Goal: Information Seeking & Learning: Learn about a topic

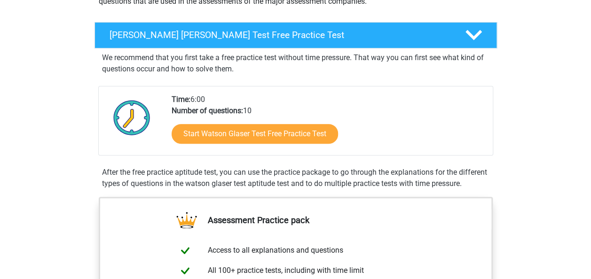
scroll to position [124, 0]
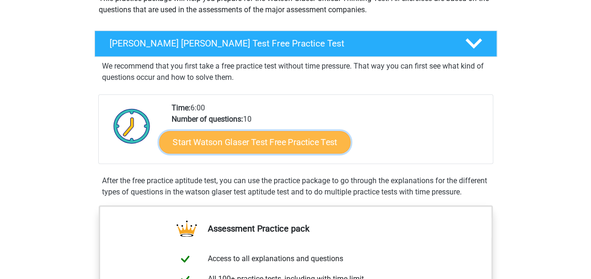
click at [283, 146] on link "Start Watson Glaser Test Free Practice Test" at bounding box center [254, 142] width 191 height 23
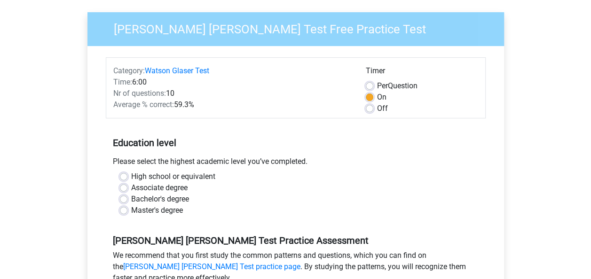
scroll to position [69, 0]
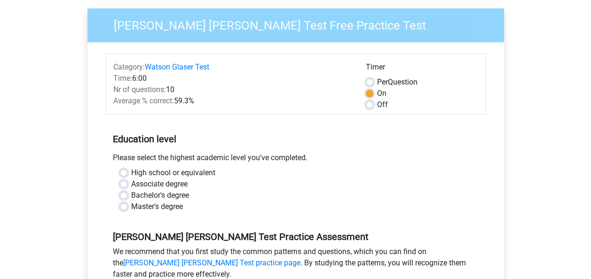
click at [377, 102] on label "Off" at bounding box center [382, 104] width 11 height 11
click at [371, 102] on input "Off" at bounding box center [370, 103] width 8 height 9
radio input "true"
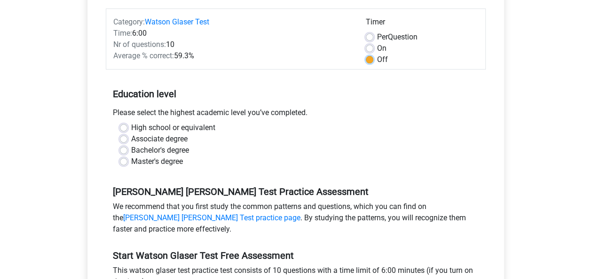
scroll to position [117, 0]
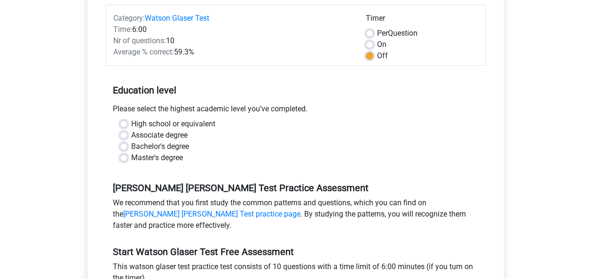
click at [131, 144] on label "Bachelor's degree" at bounding box center [160, 146] width 58 height 11
click at [124, 144] on input "Bachelor's degree" at bounding box center [124, 145] width 8 height 9
radio input "true"
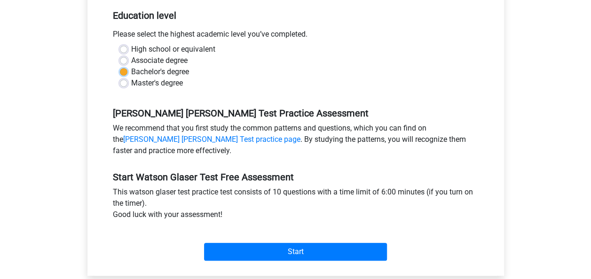
scroll to position [206, 0]
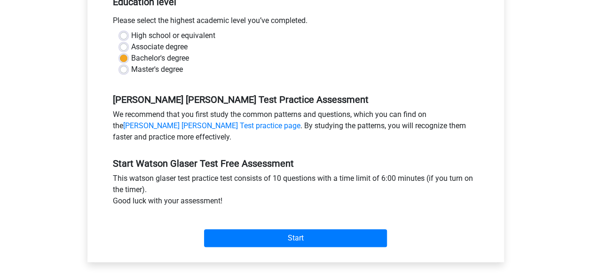
click at [131, 69] on label "Master's degree" at bounding box center [157, 69] width 52 height 11
click at [126, 69] on input "Master's degree" at bounding box center [124, 68] width 8 height 9
radio input "true"
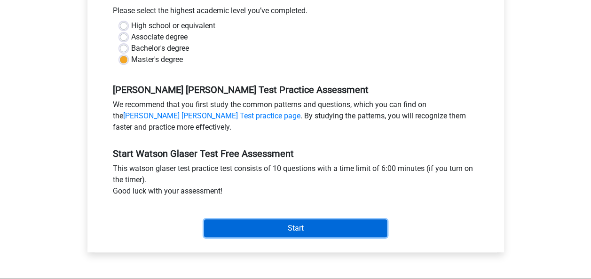
click at [281, 224] on input "Start" at bounding box center [295, 228] width 183 height 18
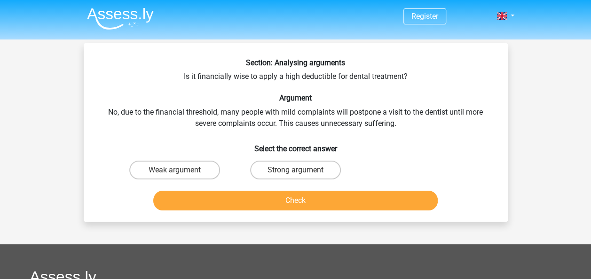
click at [297, 172] on input "Strong argument" at bounding box center [298, 173] width 6 height 6
radio input "true"
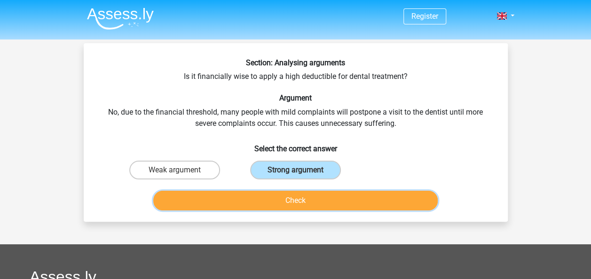
click at [343, 194] on button "Check" at bounding box center [295, 201] width 284 height 20
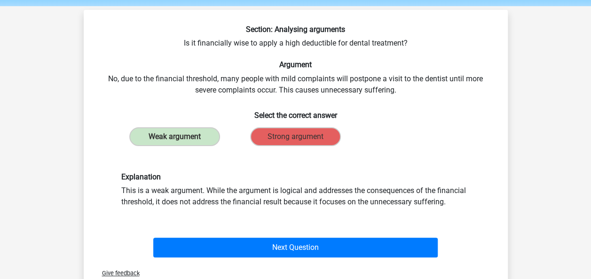
scroll to position [38, 0]
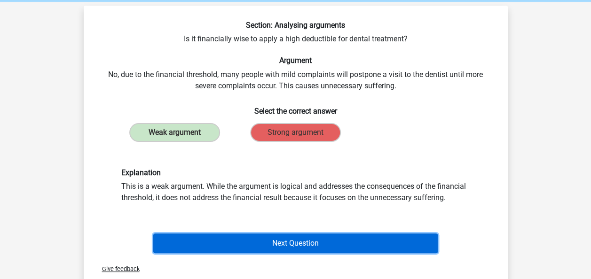
click at [351, 242] on button "Next Question" at bounding box center [295, 244] width 284 height 20
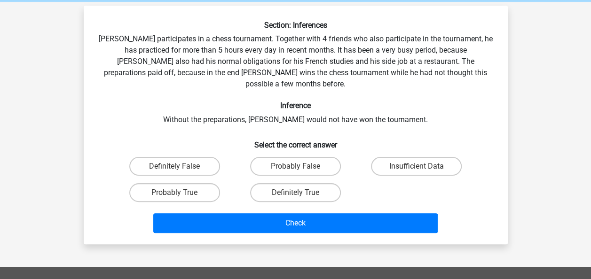
scroll to position [43, 0]
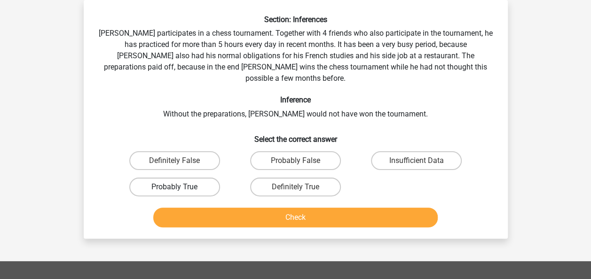
click at [159, 178] on label "Probably True" at bounding box center [174, 187] width 91 height 19
click at [174, 187] on input "Probably True" at bounding box center [177, 190] width 6 height 6
radio input "true"
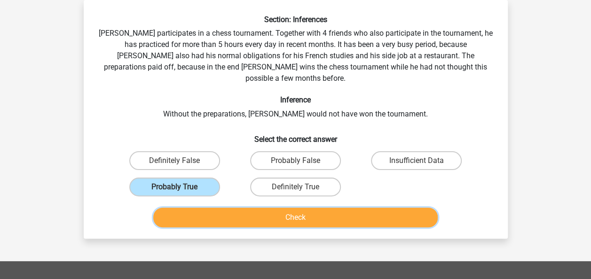
click at [278, 208] on button "Check" at bounding box center [295, 218] width 284 height 20
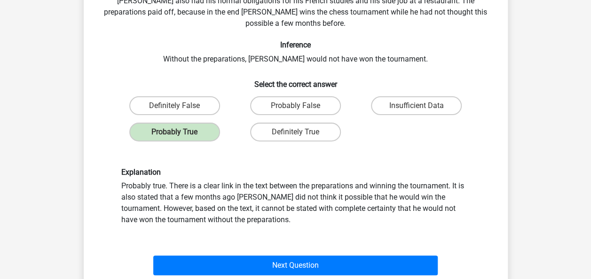
scroll to position [99, 0]
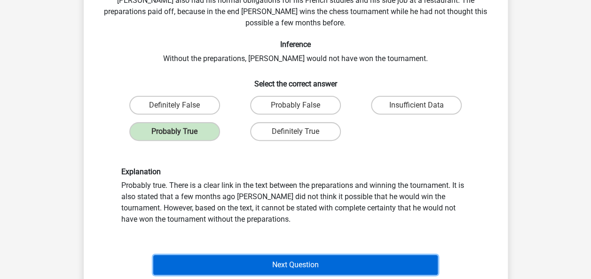
click at [335, 255] on button "Next Question" at bounding box center [295, 265] width 284 height 20
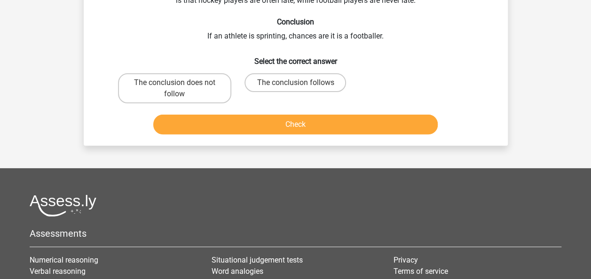
scroll to position [43, 0]
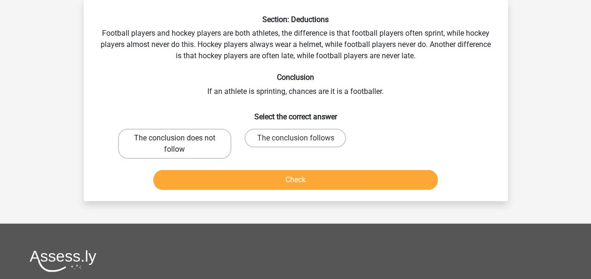
click at [146, 149] on label "The conclusion does not follow" at bounding box center [174, 144] width 113 height 30
click at [174, 144] on input "The conclusion does not follow" at bounding box center [177, 141] width 6 height 6
radio input "true"
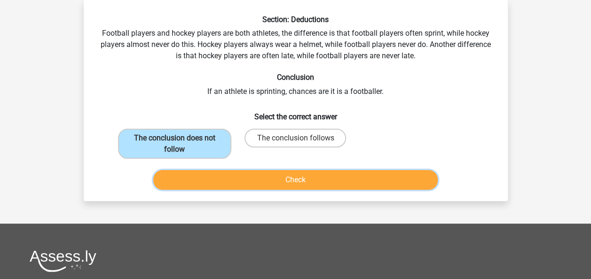
click at [243, 175] on button "Check" at bounding box center [295, 180] width 284 height 20
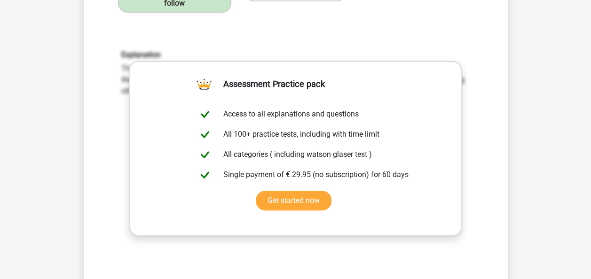
scroll to position [196, 0]
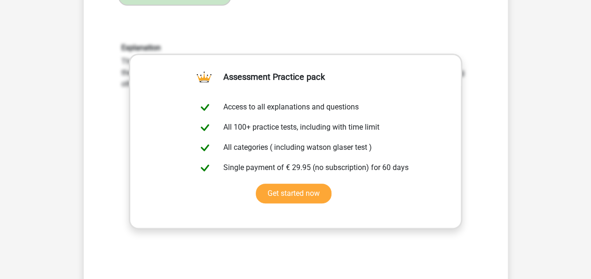
click at [547, 90] on div "Register Nederlands English" at bounding box center [295, 232] width 591 height 857
click at [492, 125] on div "Section: Deductions Football players and hockey players are both athletes, the …" at bounding box center [295, 102] width 416 height 481
click at [376, 38] on div "Explanation The conclusion does not follow. Nothing is stated about how many fo…" at bounding box center [296, 166] width 394 height 291
click at [507, 152] on div "Section: Deductions Football players and hockey players are both athletes, the …" at bounding box center [296, 118] width 424 height 543
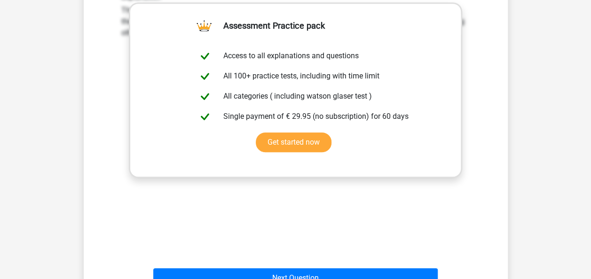
scroll to position [255, 0]
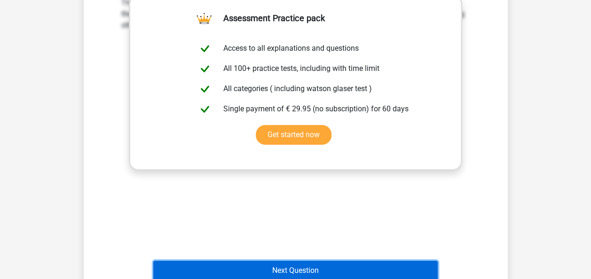
click at [320, 267] on button "Next Question" at bounding box center [295, 271] width 284 height 20
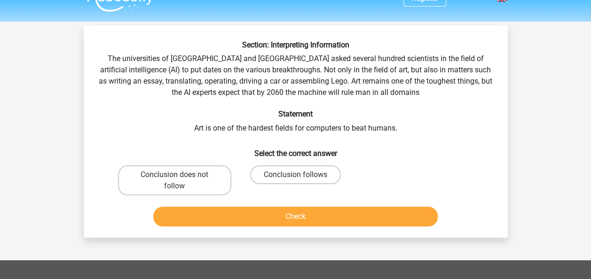
scroll to position [17, 0]
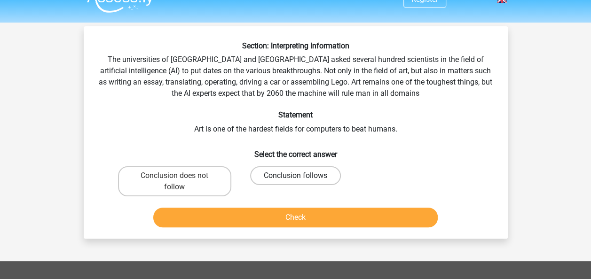
click at [313, 174] on label "Conclusion follows" at bounding box center [295, 175] width 91 height 19
click at [301, 176] on input "Conclusion follows" at bounding box center [298, 179] width 6 height 6
radio input "true"
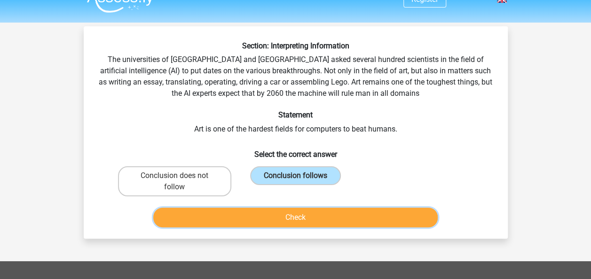
click at [377, 215] on button "Check" at bounding box center [295, 218] width 284 height 20
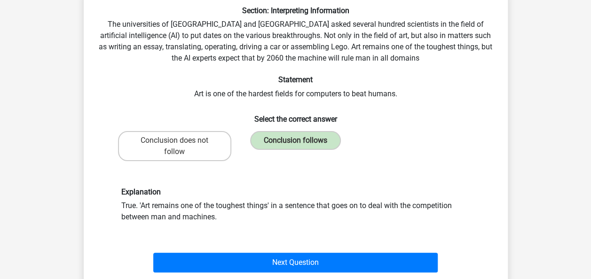
scroll to position [55, 0]
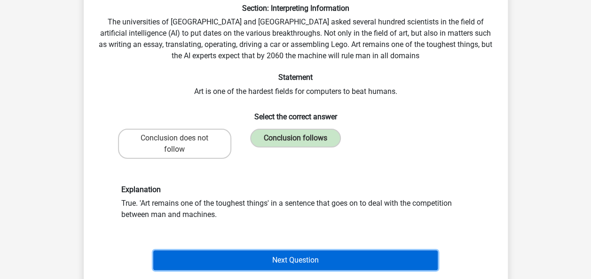
click at [378, 256] on button "Next Question" at bounding box center [295, 261] width 284 height 20
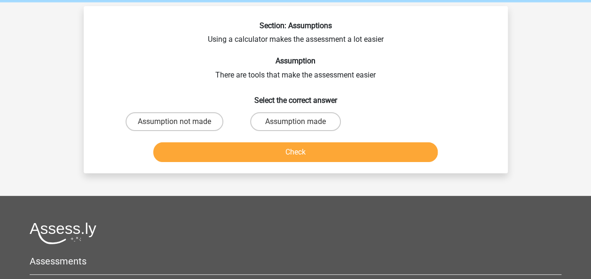
scroll to position [33, 0]
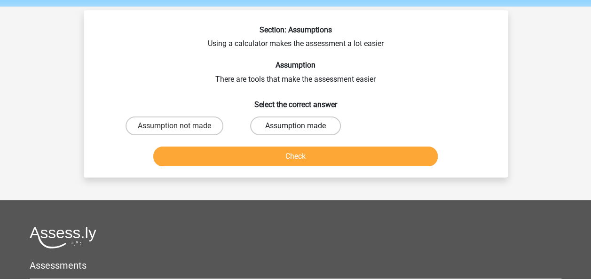
click at [310, 123] on label "Assumption made" at bounding box center [295, 126] width 91 height 19
click at [301, 126] on input "Assumption made" at bounding box center [298, 129] width 6 height 6
radio input "true"
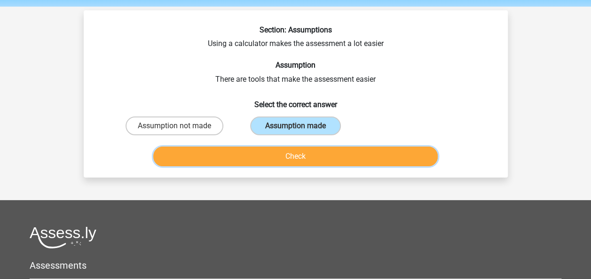
click at [356, 153] on button "Check" at bounding box center [295, 157] width 284 height 20
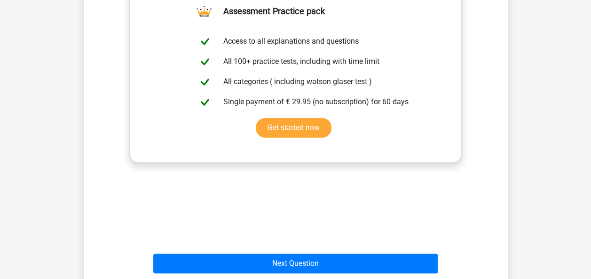
scroll to position [253, 0]
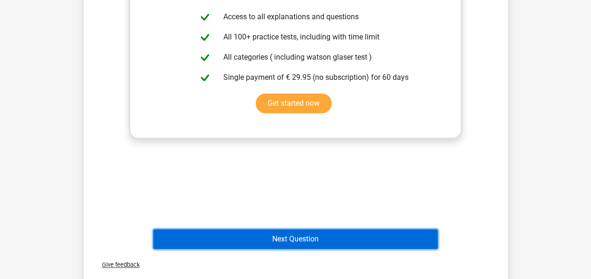
click at [308, 243] on button "Next Question" at bounding box center [295, 239] width 284 height 20
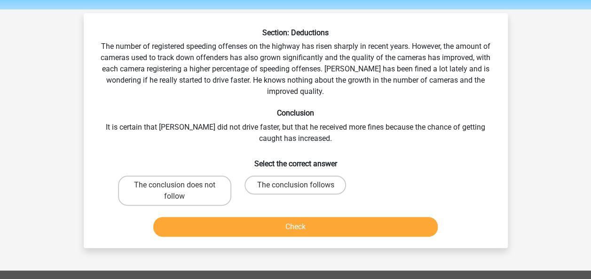
scroll to position [28, 0]
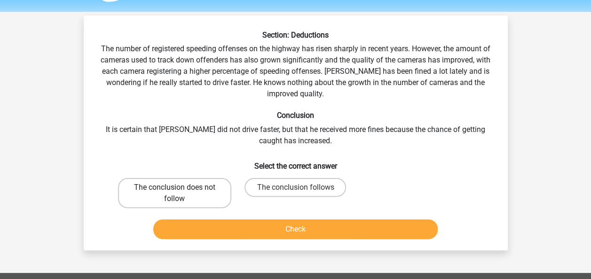
click at [148, 190] on label "The conclusion does not follow" at bounding box center [174, 193] width 113 height 30
click at [174, 190] on input "The conclusion does not follow" at bounding box center [177, 191] width 6 height 6
radio input "true"
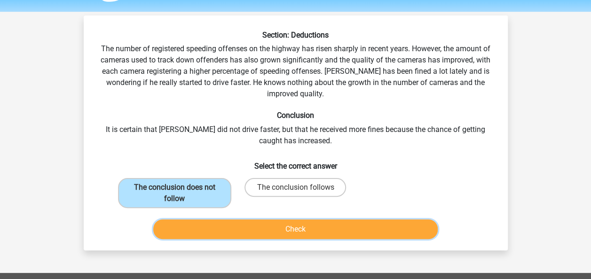
click at [338, 232] on button "Check" at bounding box center [295, 229] width 284 height 20
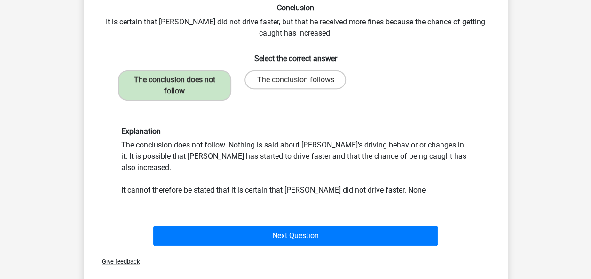
scroll to position [139, 0]
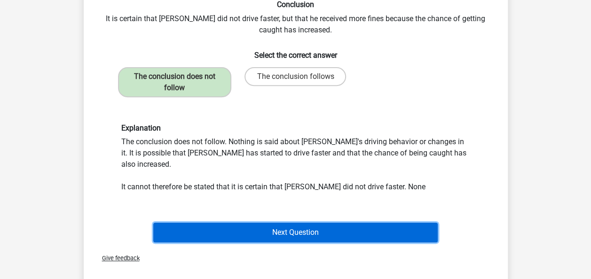
click at [324, 223] on button "Next Question" at bounding box center [295, 233] width 284 height 20
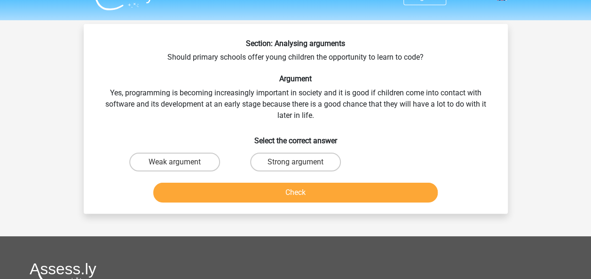
scroll to position [16, 0]
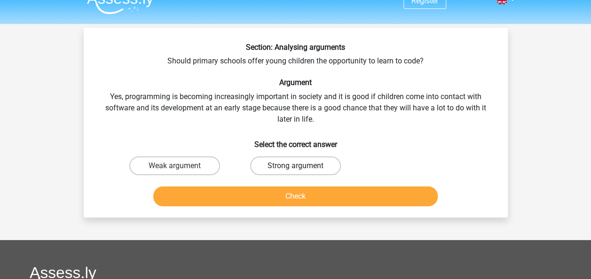
click at [322, 169] on label "Strong argument" at bounding box center [295, 166] width 91 height 19
click at [301, 169] on input "Strong argument" at bounding box center [298, 169] width 6 height 6
radio input "true"
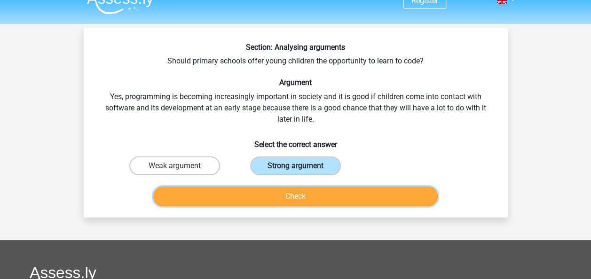
click at [360, 200] on button "Check" at bounding box center [295, 197] width 284 height 20
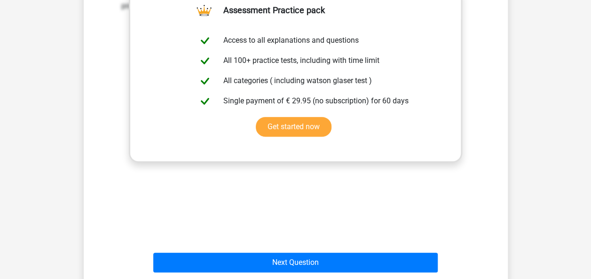
scroll to position [258, 0]
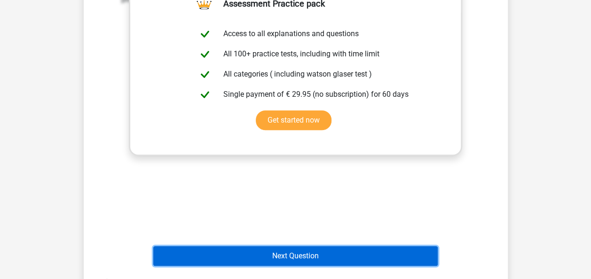
click at [355, 265] on button "Next Question" at bounding box center [295, 256] width 284 height 20
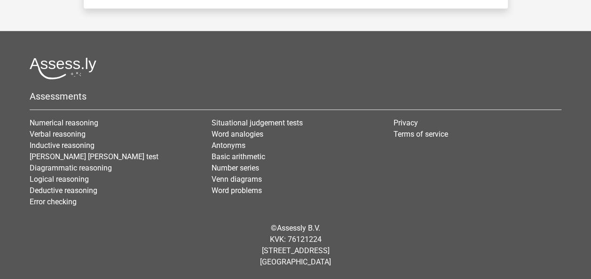
scroll to position [43, 0]
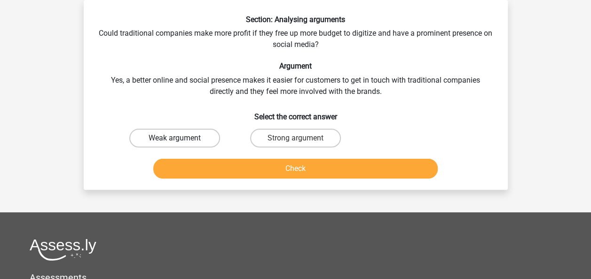
click at [161, 132] on label "Weak argument" at bounding box center [174, 138] width 91 height 19
click at [174, 138] on input "Weak argument" at bounding box center [177, 141] width 6 height 6
radio input "true"
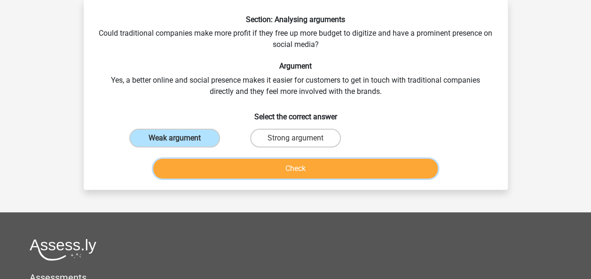
click at [333, 175] on button "Check" at bounding box center [295, 169] width 284 height 20
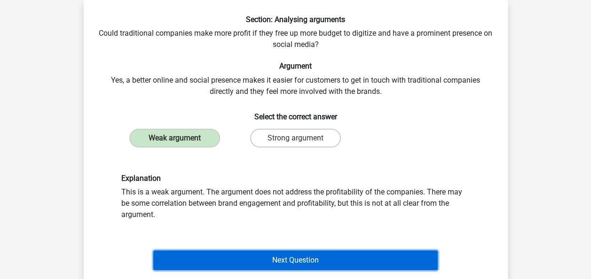
click at [354, 251] on button "Next Question" at bounding box center [295, 261] width 284 height 20
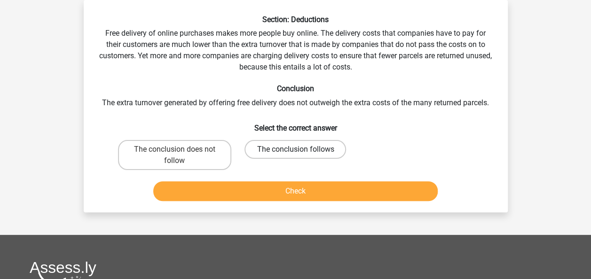
click at [310, 148] on label "The conclusion follows" at bounding box center [295, 149] width 102 height 19
click at [301, 149] on input "The conclusion follows" at bounding box center [298, 152] width 6 height 6
radio input "true"
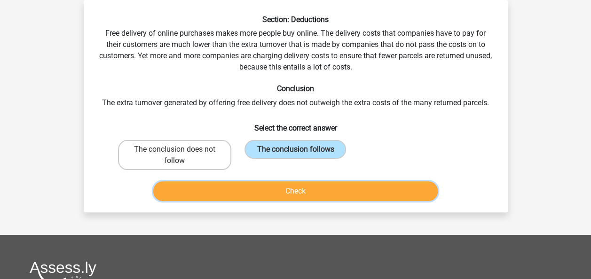
click at [381, 190] on button "Check" at bounding box center [295, 191] width 284 height 20
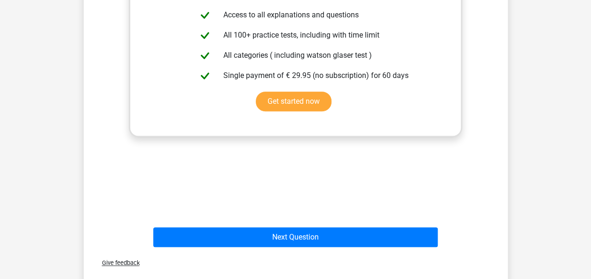
scroll to position [315, 0]
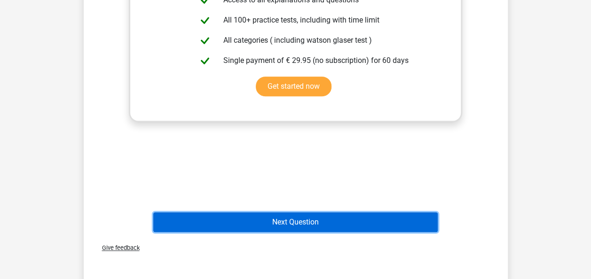
click at [298, 230] on button "Next Question" at bounding box center [295, 222] width 284 height 20
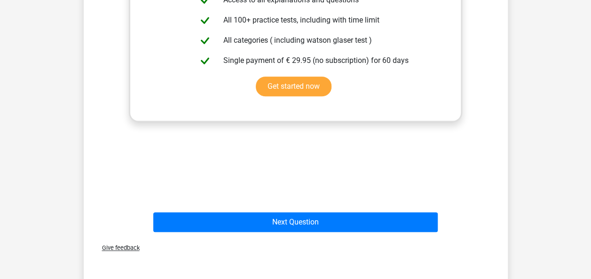
scroll to position [43, 0]
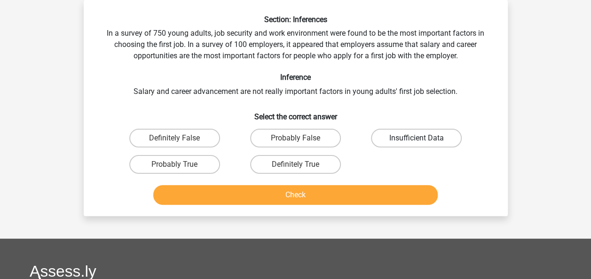
click at [434, 138] on label "Insufficient Data" at bounding box center [416, 138] width 91 height 19
click at [423, 138] on input "Insufficient Data" at bounding box center [419, 141] width 6 height 6
radio input "true"
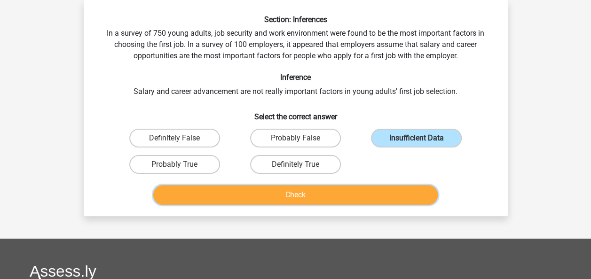
click at [296, 194] on button "Check" at bounding box center [295, 195] width 284 height 20
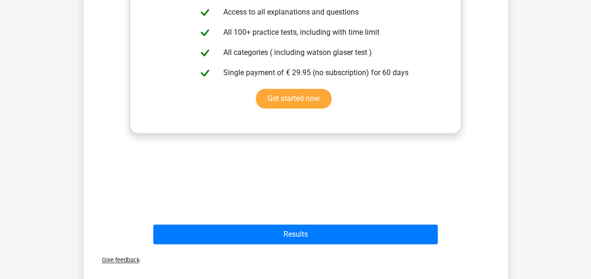
scroll to position [319, 0]
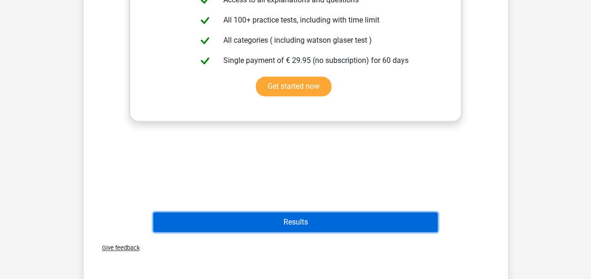
click at [313, 225] on button "Results" at bounding box center [295, 222] width 284 height 20
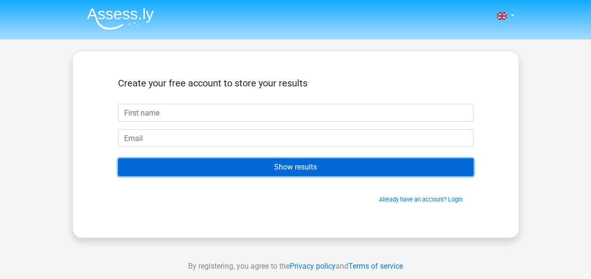
click at [295, 164] on input "Show results" at bounding box center [295, 167] width 355 height 18
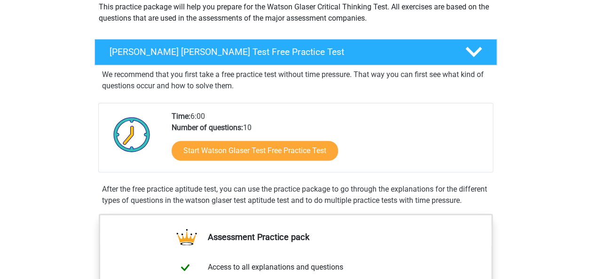
scroll to position [129, 0]
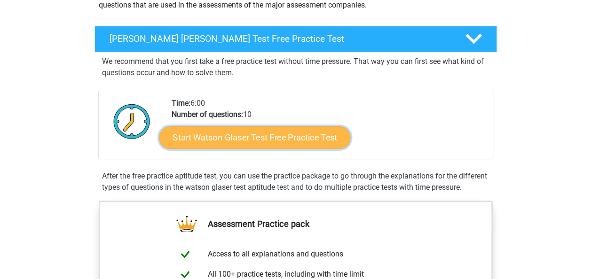
click at [291, 139] on link "Start Watson Glaser Test Free Practice Test" at bounding box center [254, 137] width 191 height 23
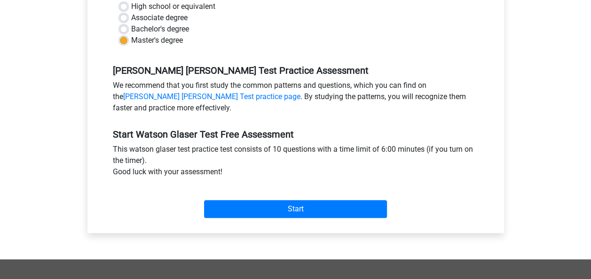
scroll to position [238, 0]
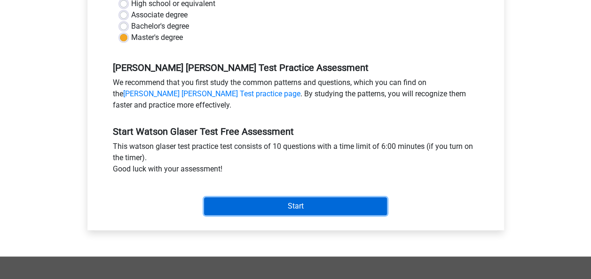
click at [330, 205] on input "Start" at bounding box center [295, 206] width 183 height 18
